Goal: Task Accomplishment & Management: Manage account settings

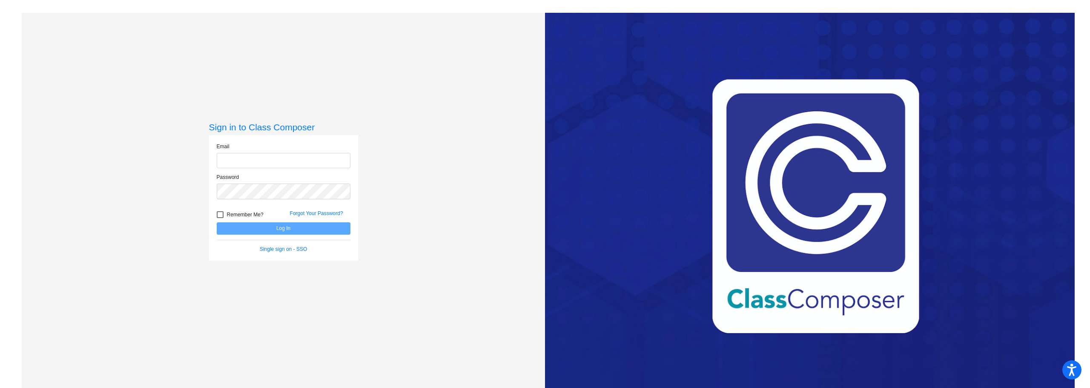
click at [255, 163] on input "email" at bounding box center [284, 161] width 134 height 16
type input "[EMAIL_ADDRESS][DOMAIN_NAME]"
click at [217, 222] on button "Log In" at bounding box center [284, 228] width 134 height 12
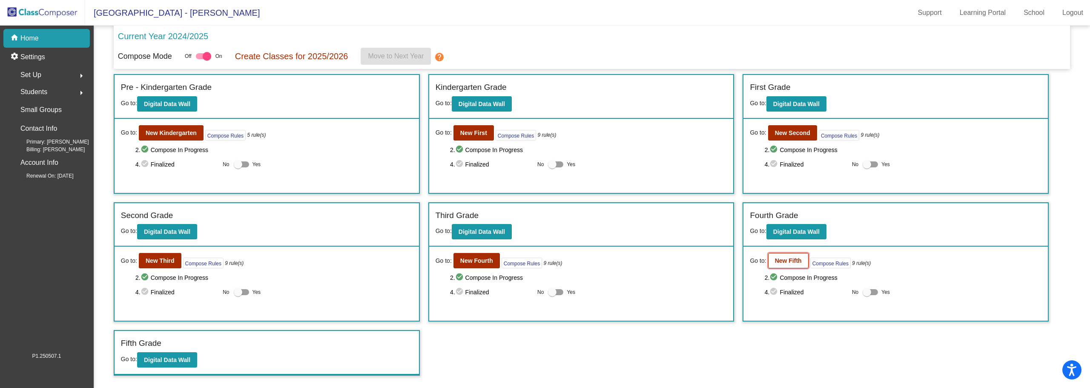
click at [795, 261] on b "New Fifth" at bounding box center [788, 260] width 27 height 7
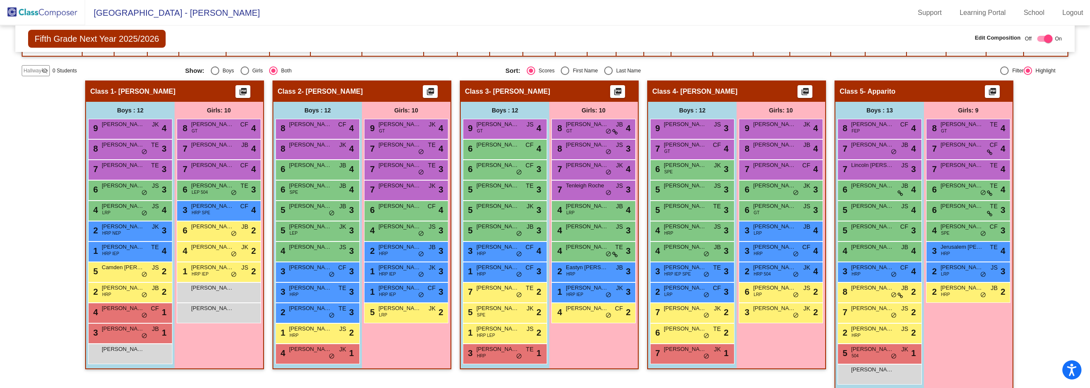
scroll to position [43, 0]
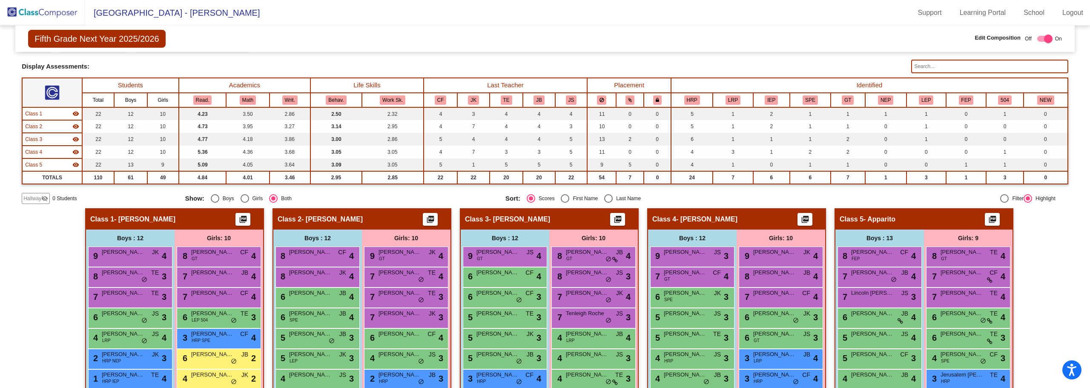
click at [924, 66] on input "text" at bounding box center [989, 67] width 157 height 14
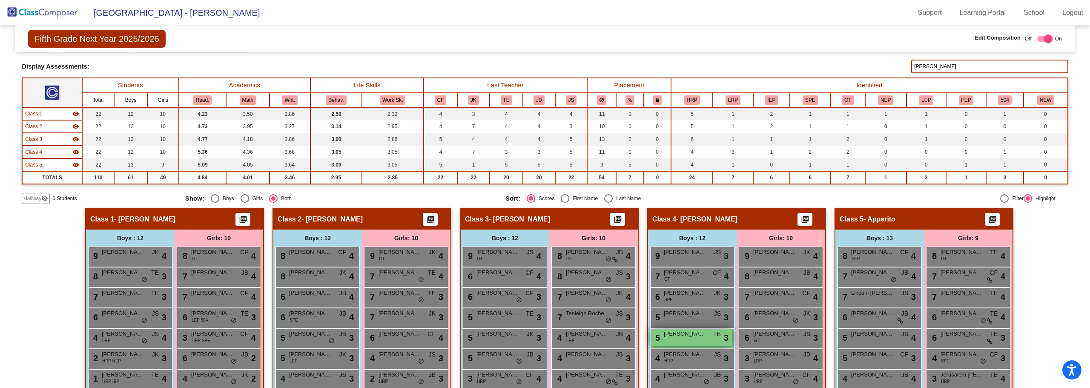
type input "[PERSON_NAME]"
click at [700, 340] on div "5 [PERSON_NAME] [PERSON_NAME] lock do_not_disturb_alt 3" at bounding box center [691, 337] width 81 height 17
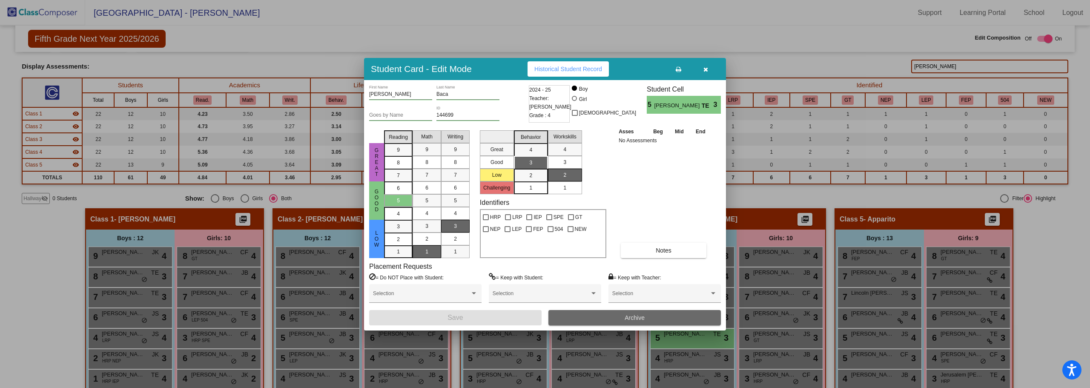
click at [621, 316] on button "Archive" at bounding box center [634, 317] width 172 height 15
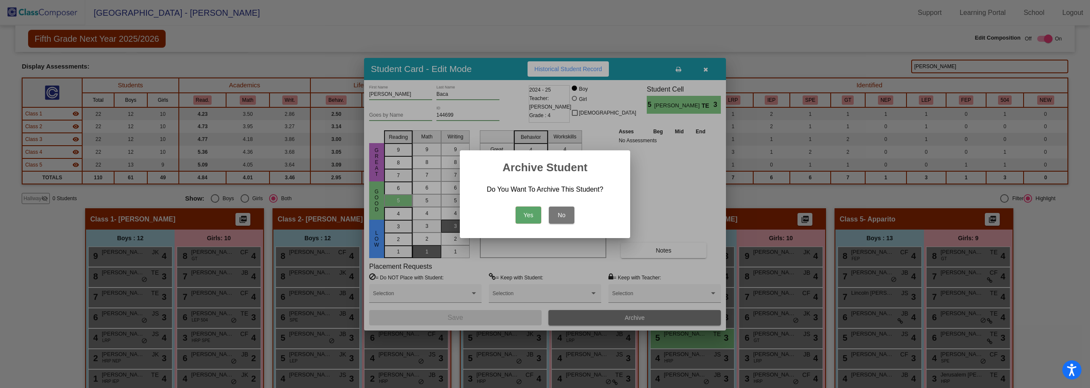
click at [527, 209] on button "Yes" at bounding box center [529, 215] width 26 height 17
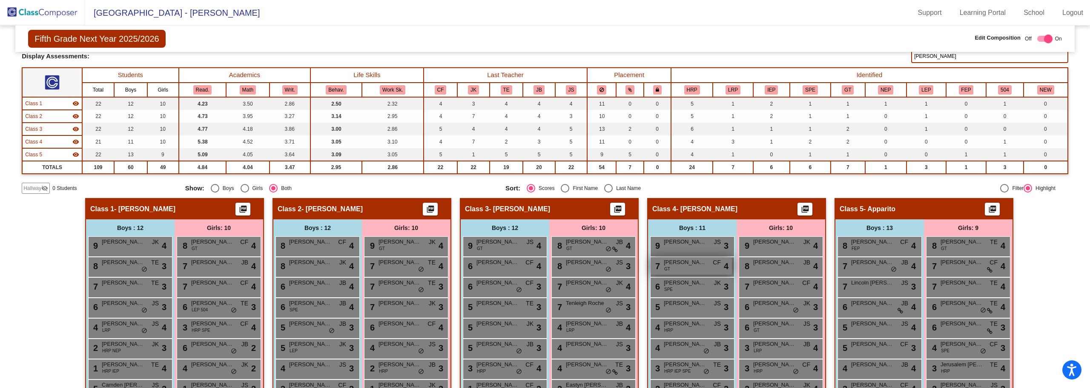
scroll to position [0, 0]
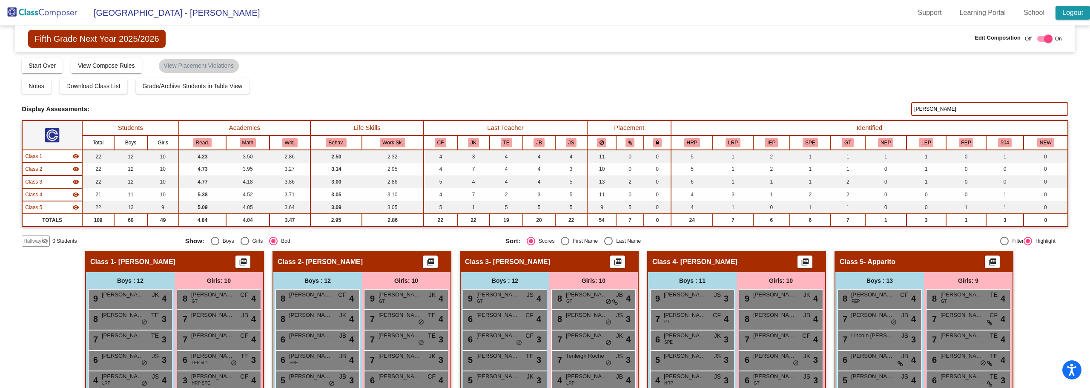
click at [1069, 14] on link "Logout" at bounding box center [1073, 13] width 34 height 14
